Goal: Navigation & Orientation: Find specific page/section

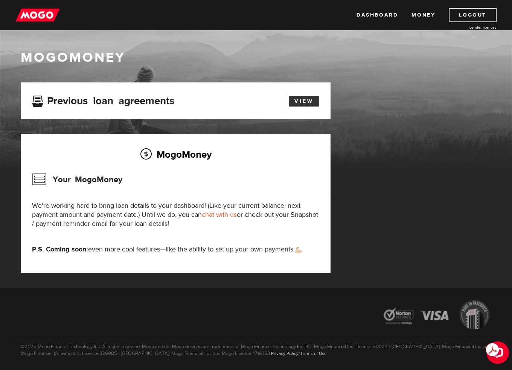
click at [304, 104] on link "View" at bounding box center [304, 101] width 31 height 11
click at [387, 17] on link "Dashboard" at bounding box center [377, 15] width 41 height 14
